Goal: Navigation & Orientation: Find specific page/section

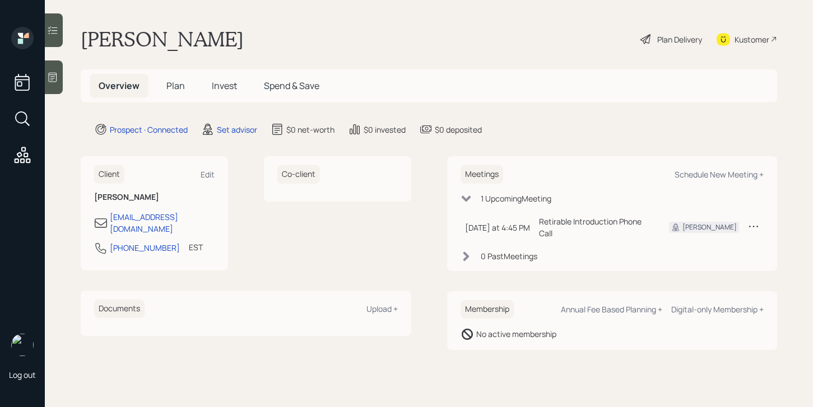
click at [56, 80] on icon at bounding box center [53, 78] width 8 height 10
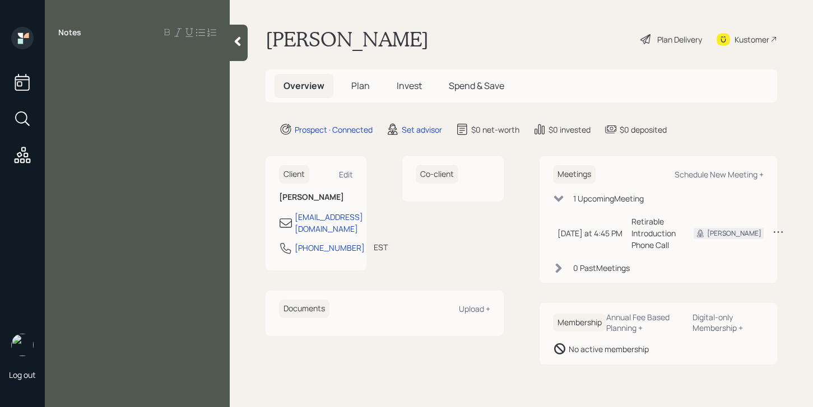
click at [225, 48] on div "Notes" at bounding box center [137, 210] width 185 height 367
click at [237, 48] on div at bounding box center [239, 43] width 18 height 36
